Goal: Check status

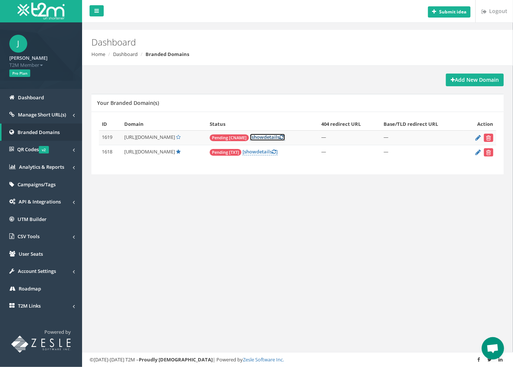
click at [285, 134] on link "[ show details ]" at bounding box center [267, 136] width 35 height 7
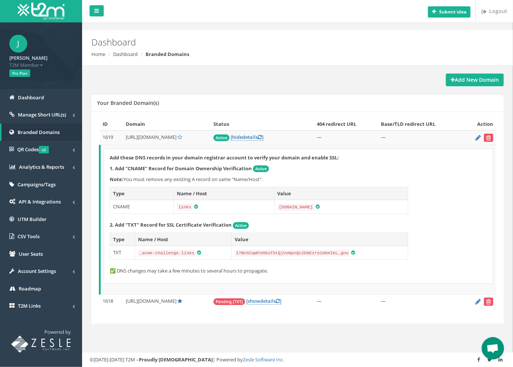
click at [419, 277] on div "Add these DNS records in your domain registrar account to verify your domain an…" at bounding box center [298, 215] width 389 height 135
click at [245, 298] on span "Pending [TXT]" at bounding box center [229, 301] width 32 height 7
click at [260, 299] on span "show" at bounding box center [254, 300] width 12 height 7
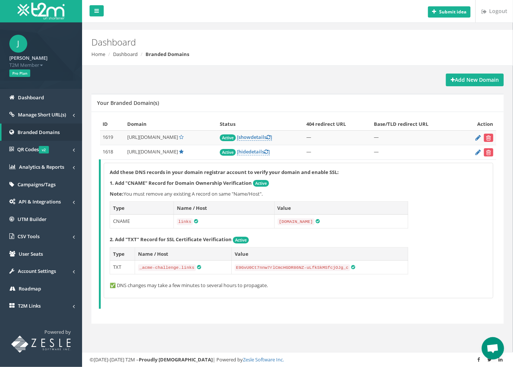
click at [437, 286] on p "✅ DNS changes may take a few minutes to several hours to propagate." at bounding box center [298, 285] width 377 height 7
click at [33, 150] on span "QR Codes v2" at bounding box center [33, 149] width 32 height 7
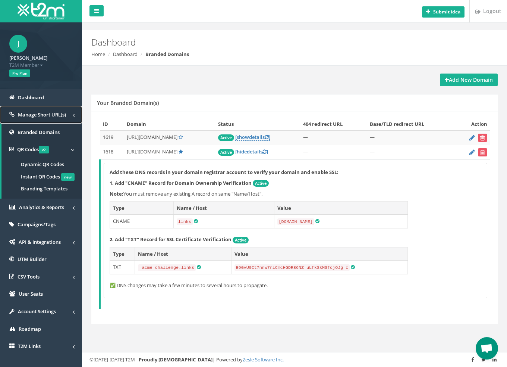
click at [35, 111] on span "Manage Short URL(s)" at bounding box center [42, 114] width 48 height 7
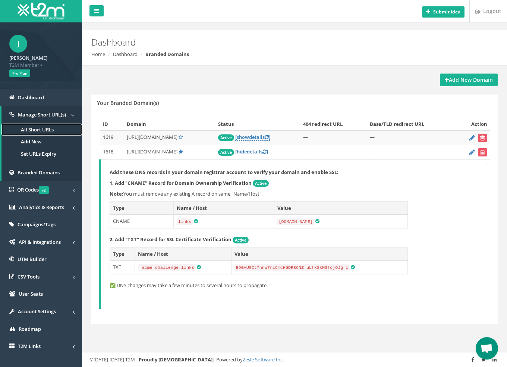
click at [33, 130] on link "All Short URLs" at bounding box center [41, 129] width 81 height 12
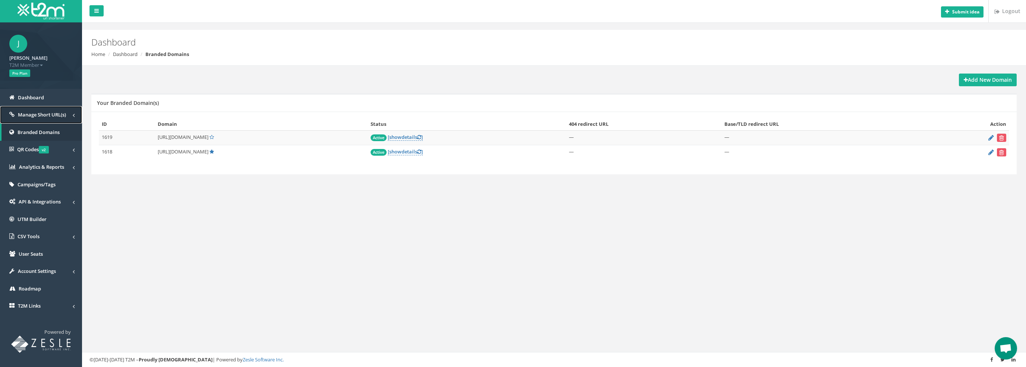
click at [36, 118] on link "Manage Short URL(s)" at bounding box center [41, 115] width 82 height 18
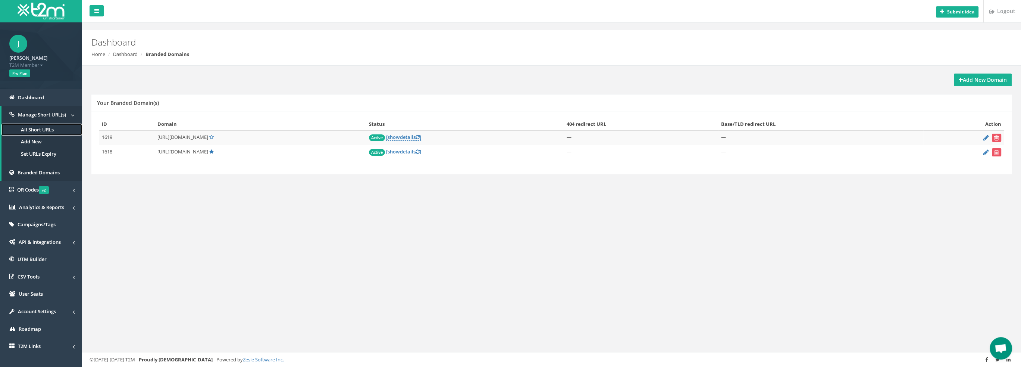
click at [50, 130] on link "All Short URLs" at bounding box center [41, 129] width 81 height 12
